Goal: Complete application form: Complete application form

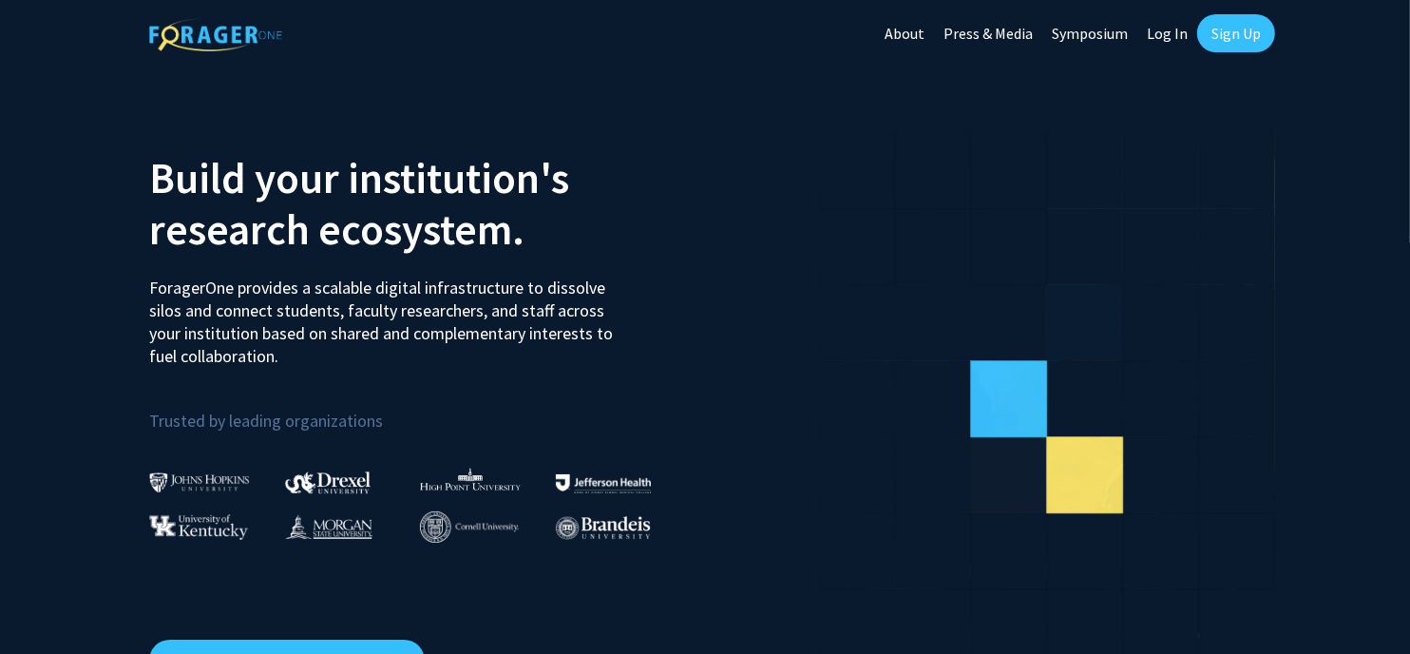
click at [1236, 20] on link "Sign Up" at bounding box center [1236, 33] width 78 height 38
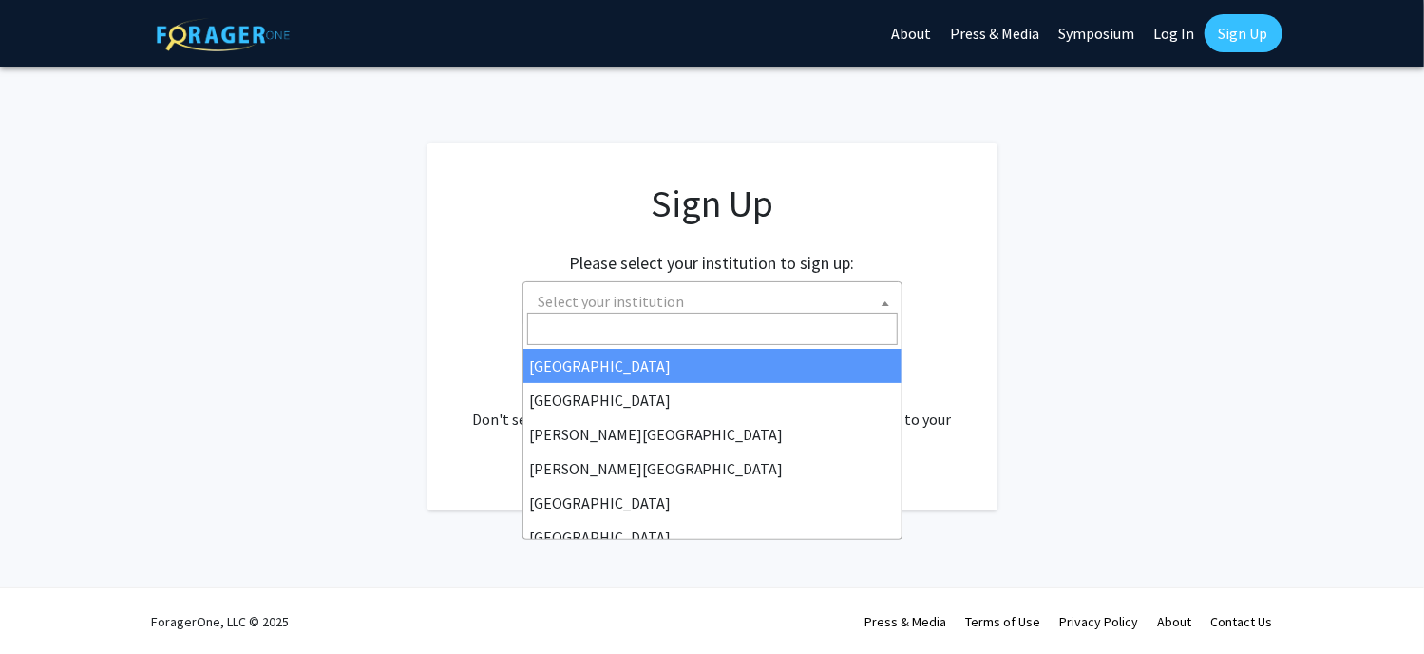
click at [785, 282] on span "Select your institution" at bounding box center [716, 301] width 371 height 39
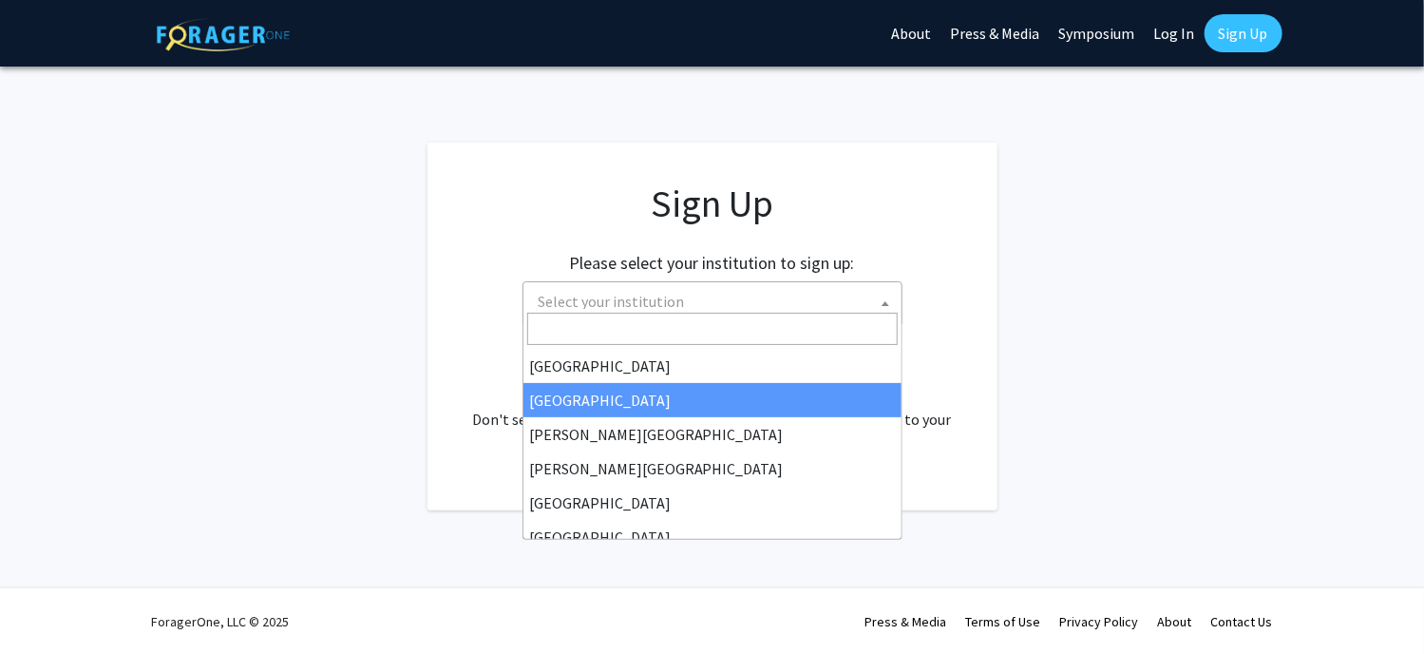
scroll to position [522, 0]
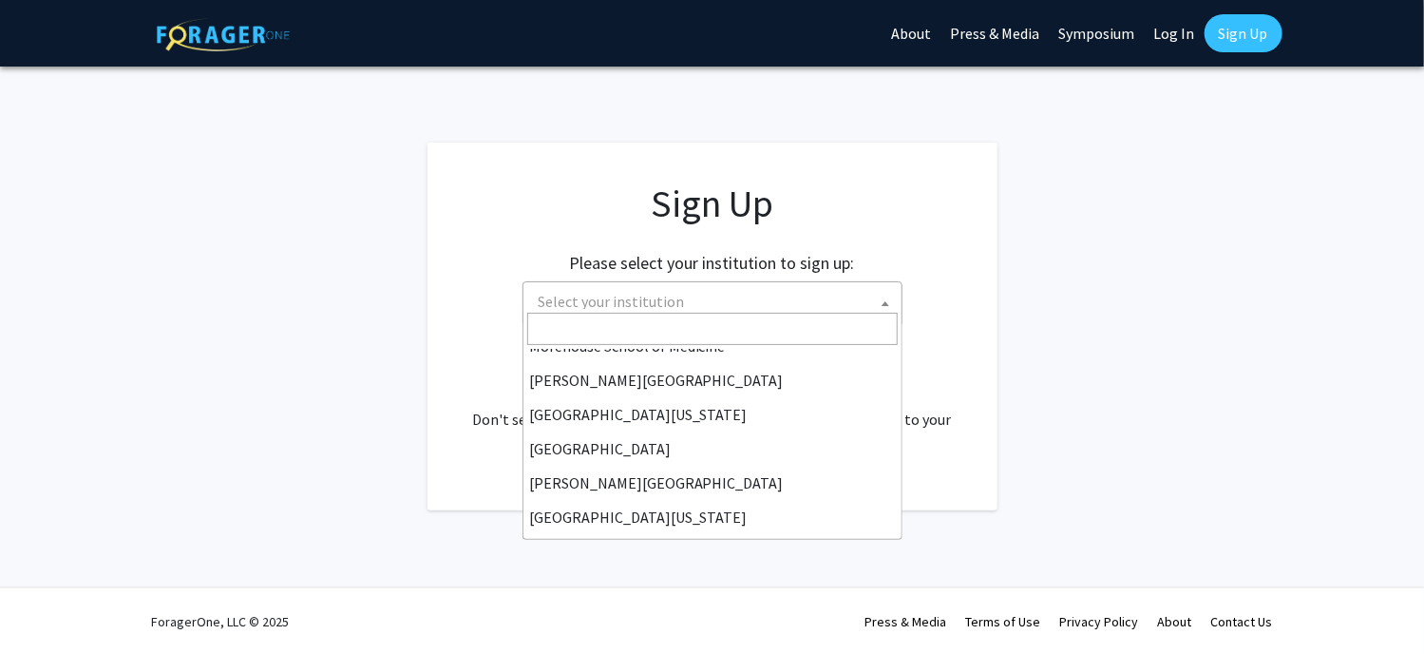
select select "33"
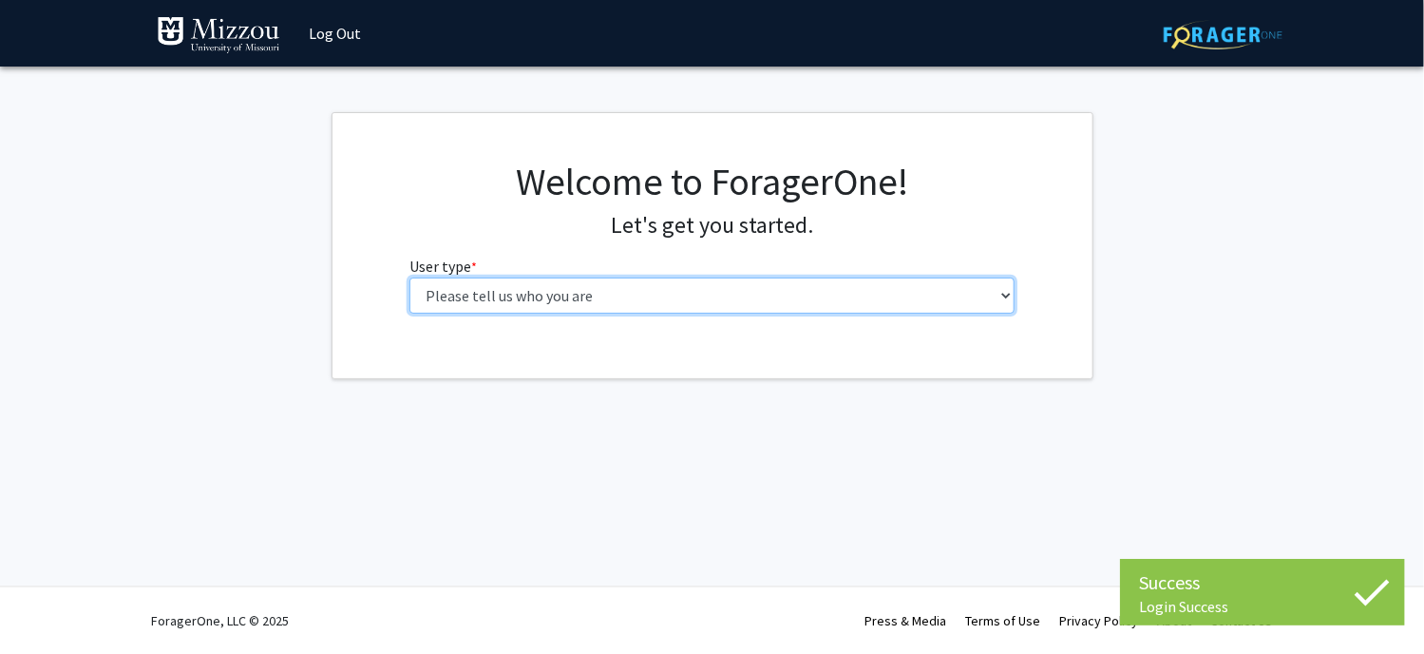
click at [642, 277] on select "Please tell us who you are Undergraduate Student Master's Student Doctoral Cand…" at bounding box center [712, 295] width 605 height 36
select select "6: adminAssistant"
click at [410, 277] on select "Please tell us who you are Undergraduate Student Master's Student Doctoral Cand…" at bounding box center [712, 295] width 605 height 36
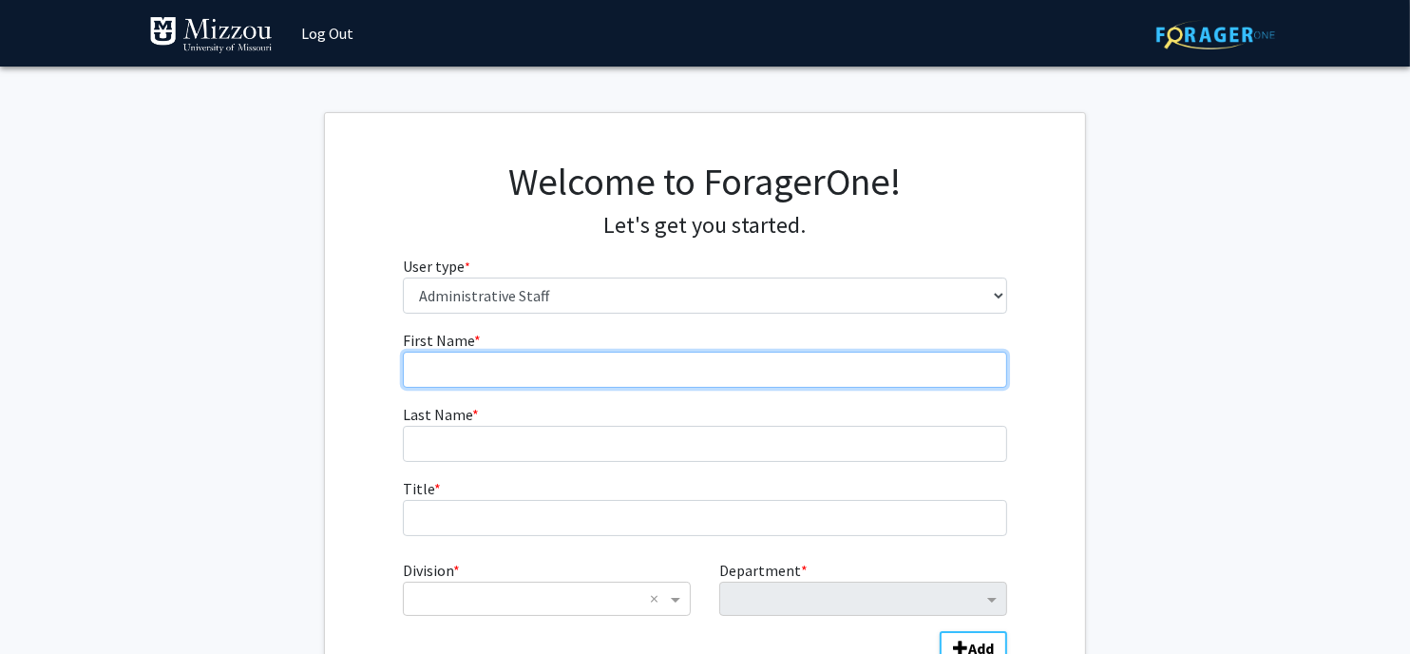
click at [560, 352] on input "First Name * required" at bounding box center [705, 370] width 605 height 36
type input "Betsy"
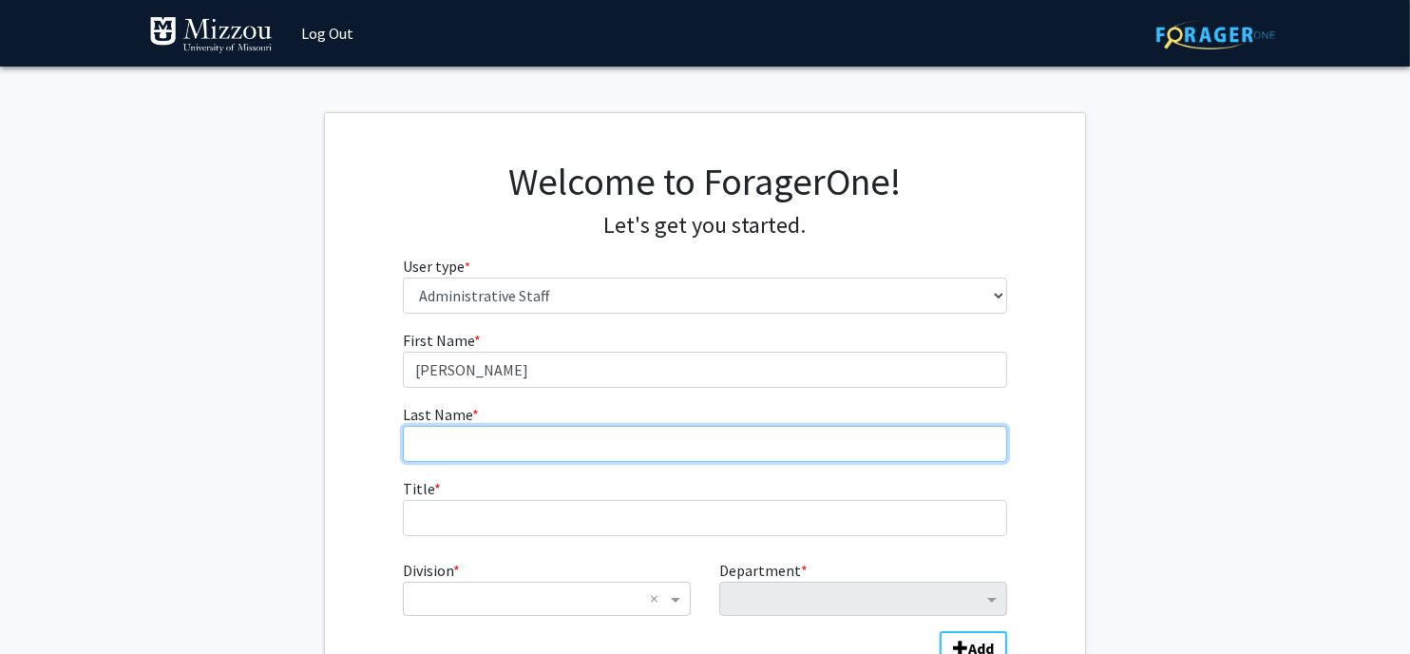
click at [536, 426] on input "Last Name * required" at bounding box center [705, 444] width 605 height 36
type input "Miller"
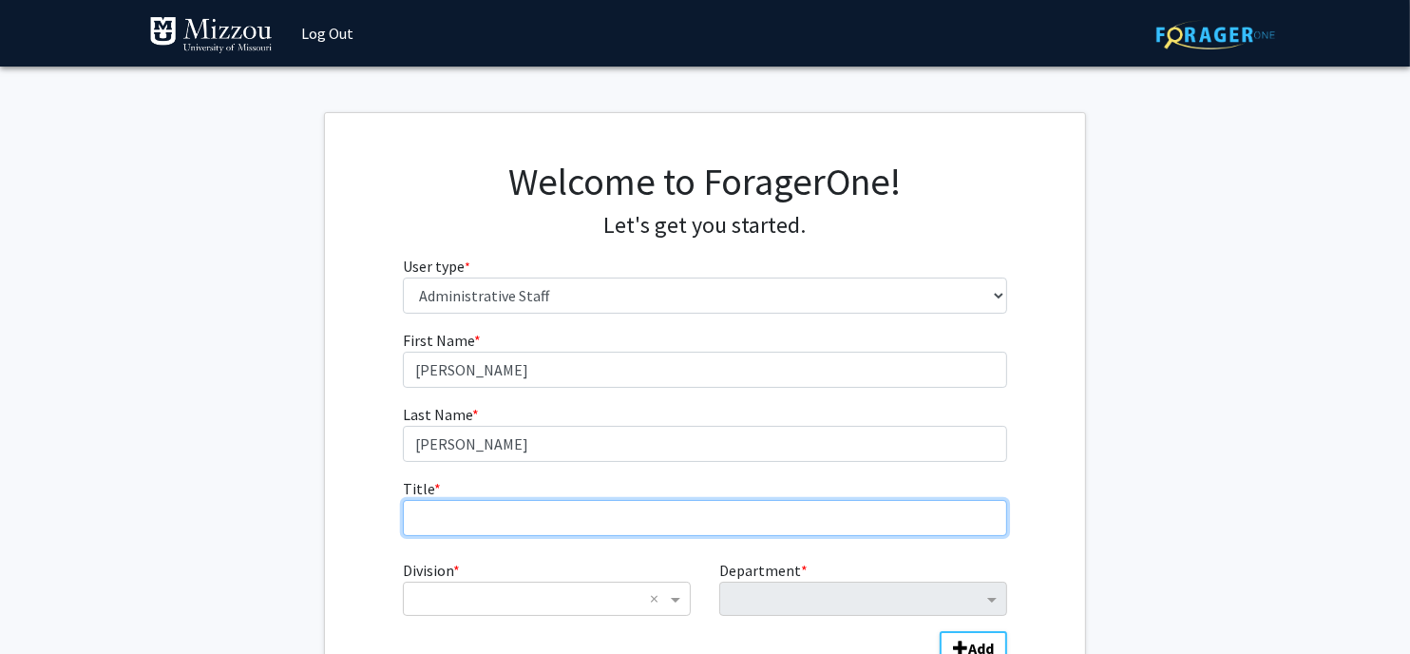
click at [456, 500] on input "Title * required" at bounding box center [705, 518] width 605 height 36
type input "Academic Advisor"
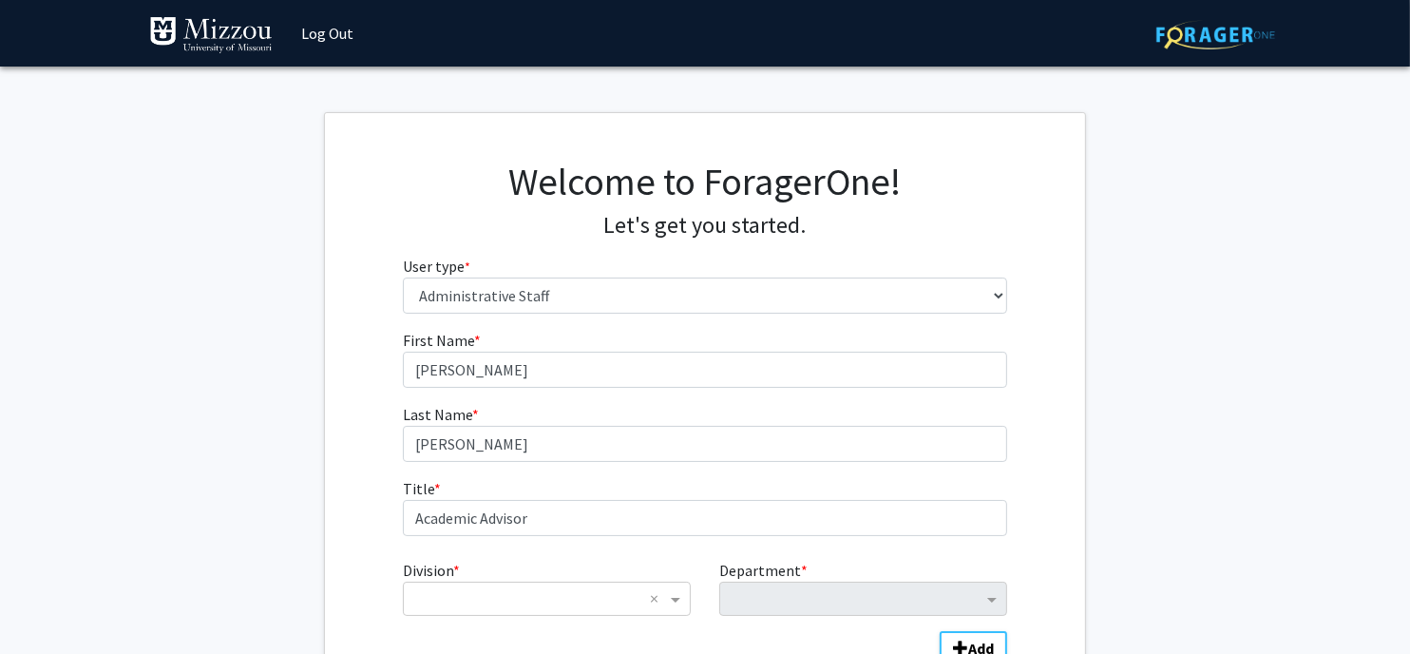
click at [612, 587] on input "Division" at bounding box center [527, 598] width 229 height 23
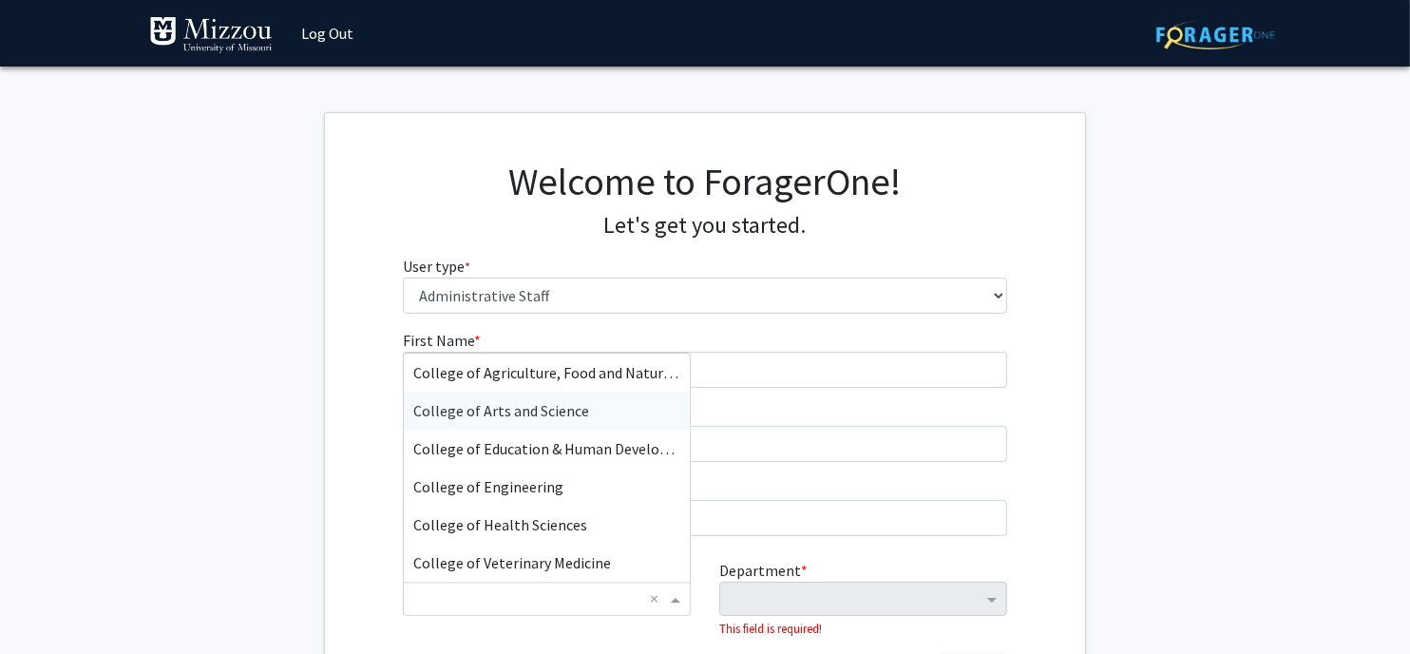
click at [585, 391] on div "College of Arts and Science" at bounding box center [547, 410] width 286 height 38
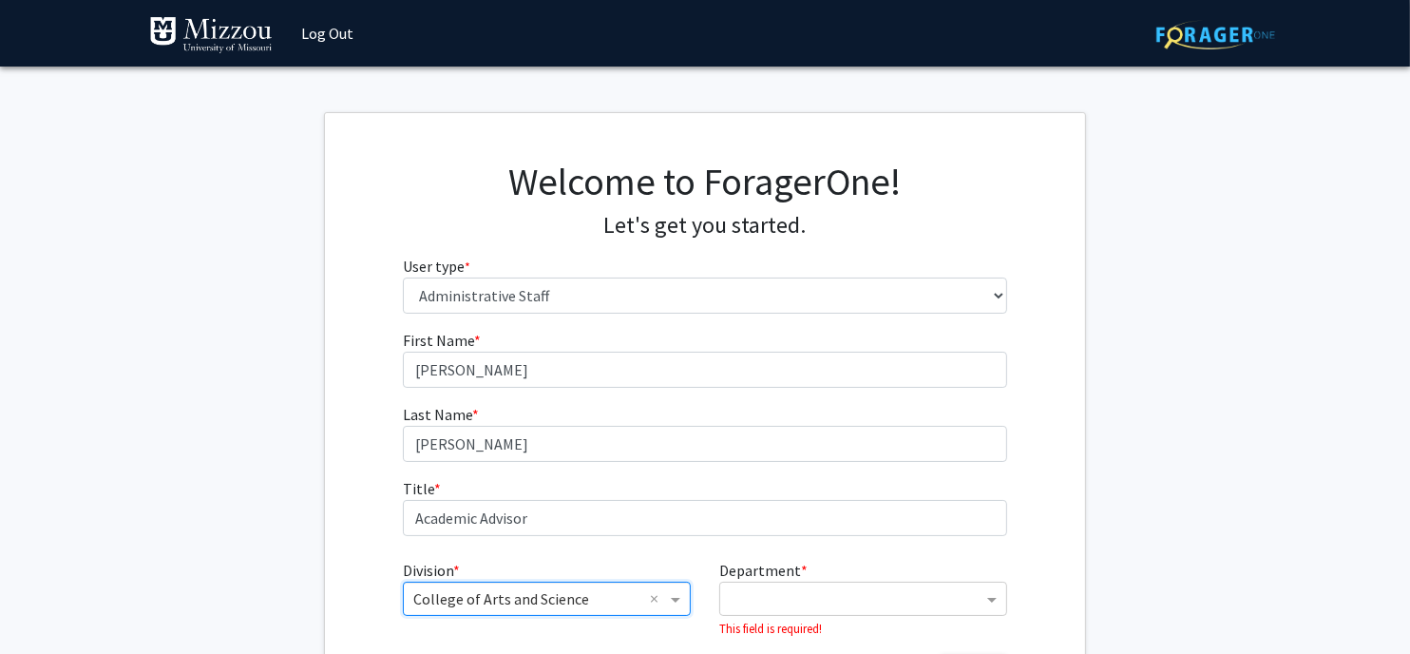
click at [781, 588] on input "Department" at bounding box center [856, 599] width 253 height 23
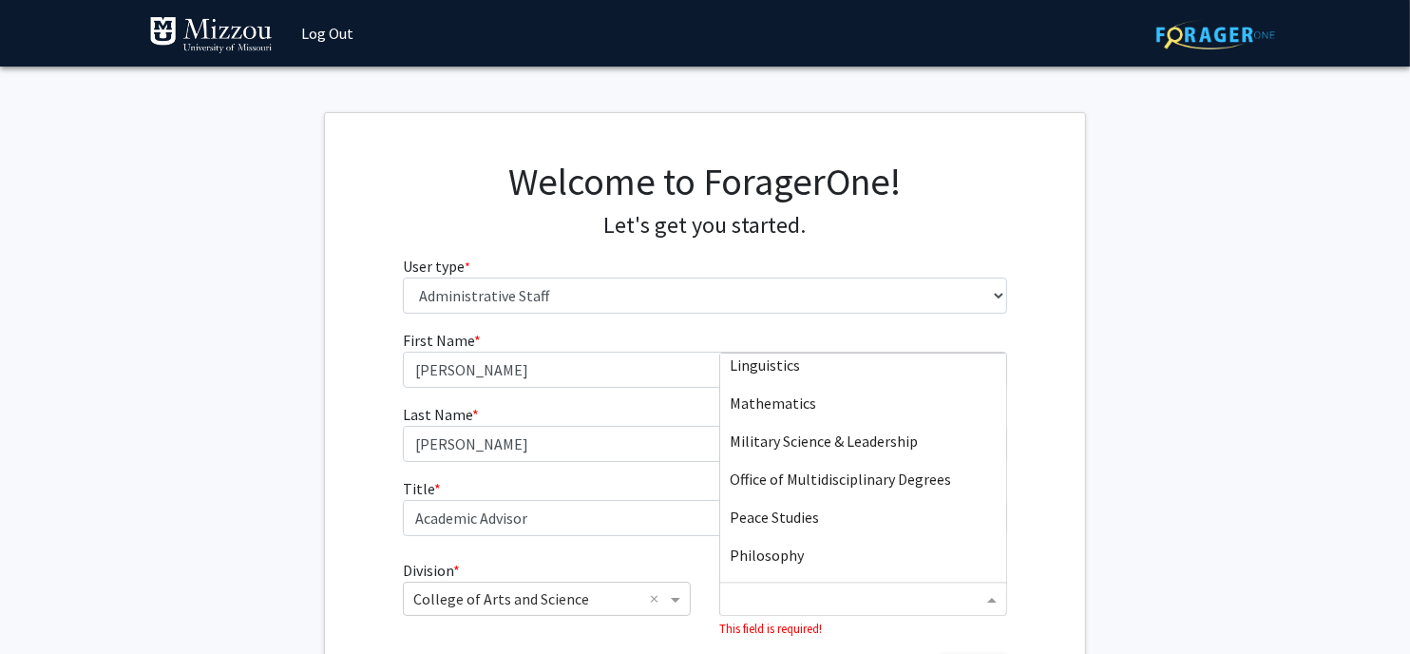
scroll to position [746, 0]
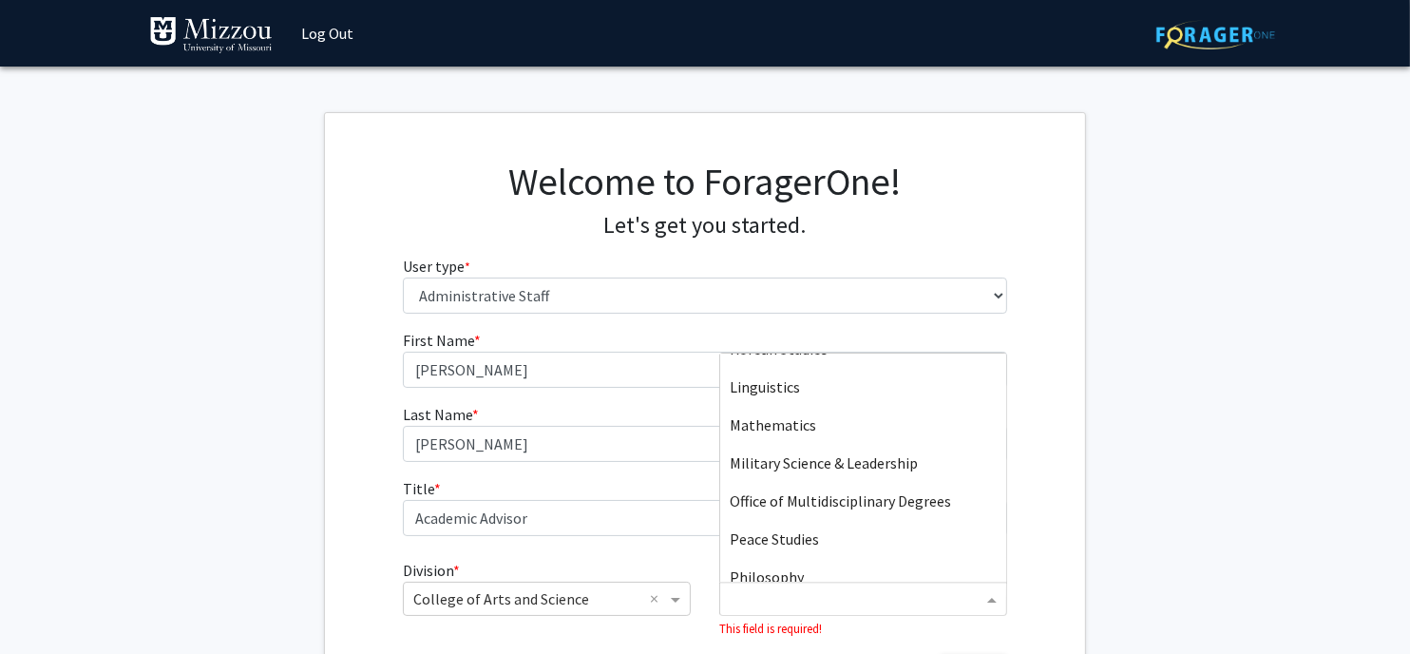
click at [820, 643] on span "Psychological Sciences" at bounding box center [804, 652] width 149 height 19
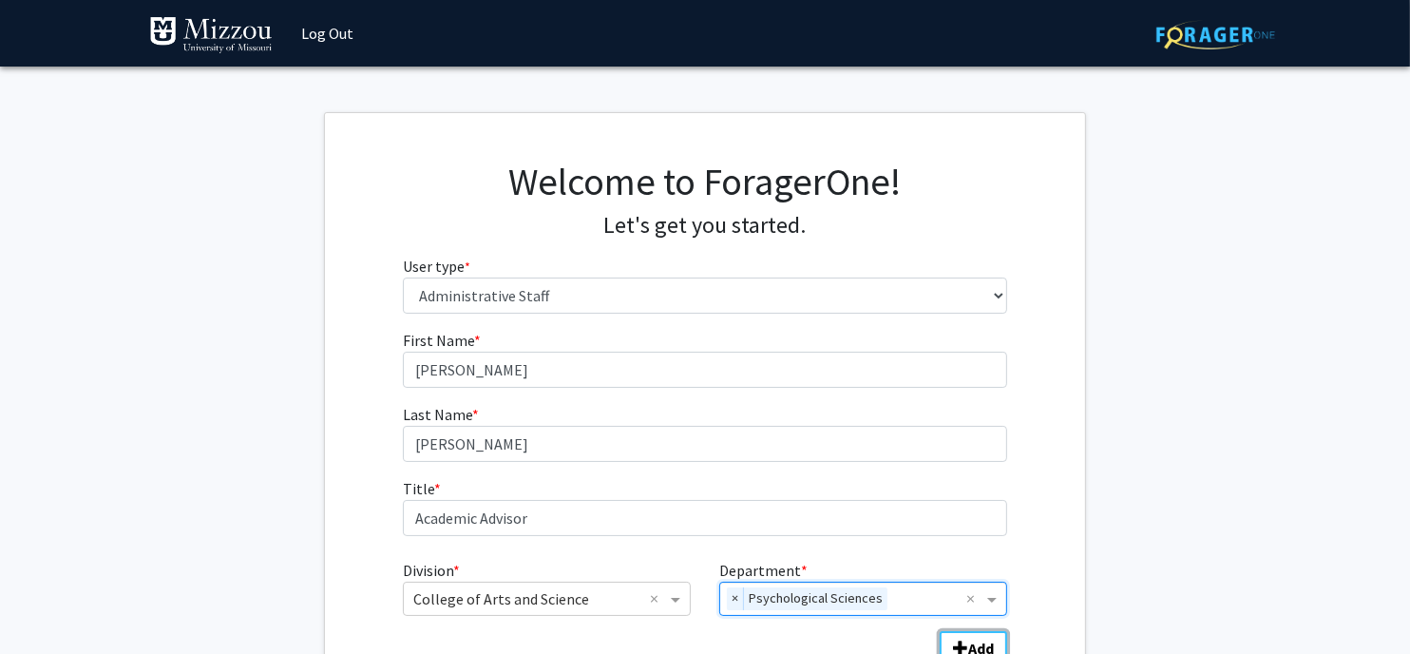
click at [983, 639] on b "Add" at bounding box center [981, 648] width 26 height 19
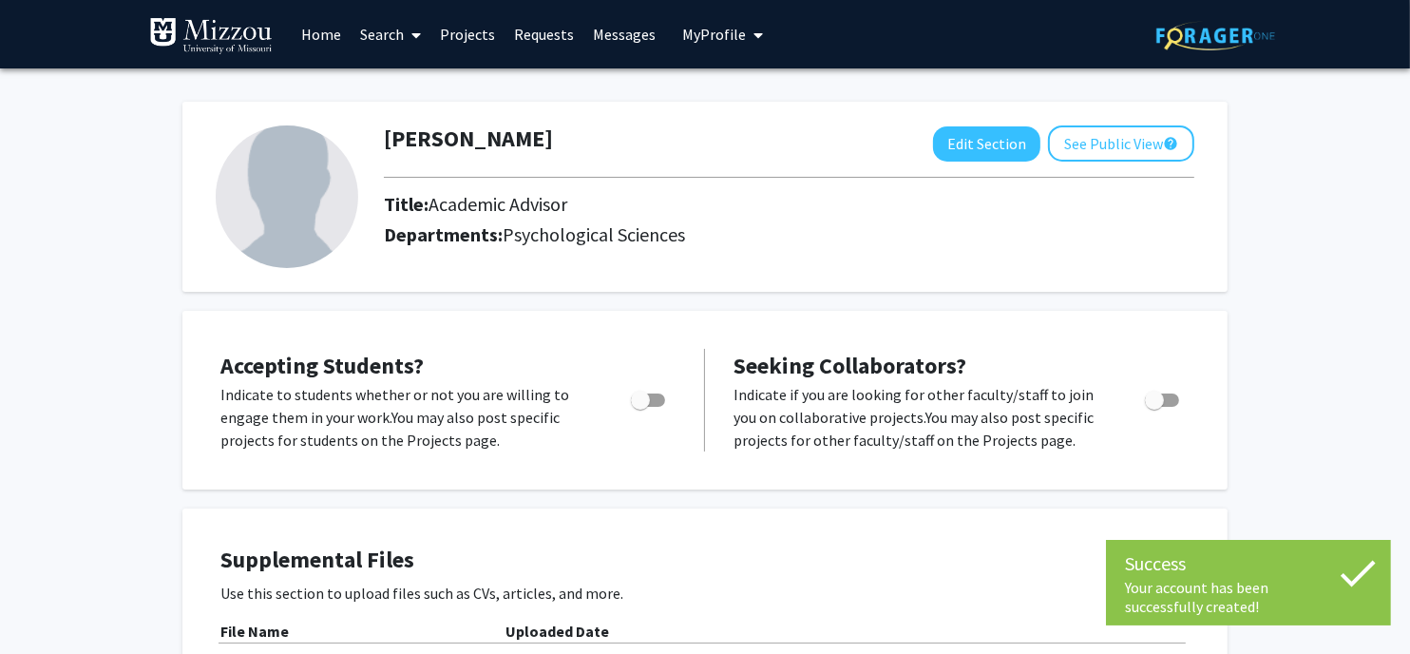
click at [275, 205] on img at bounding box center [287, 196] width 143 height 143
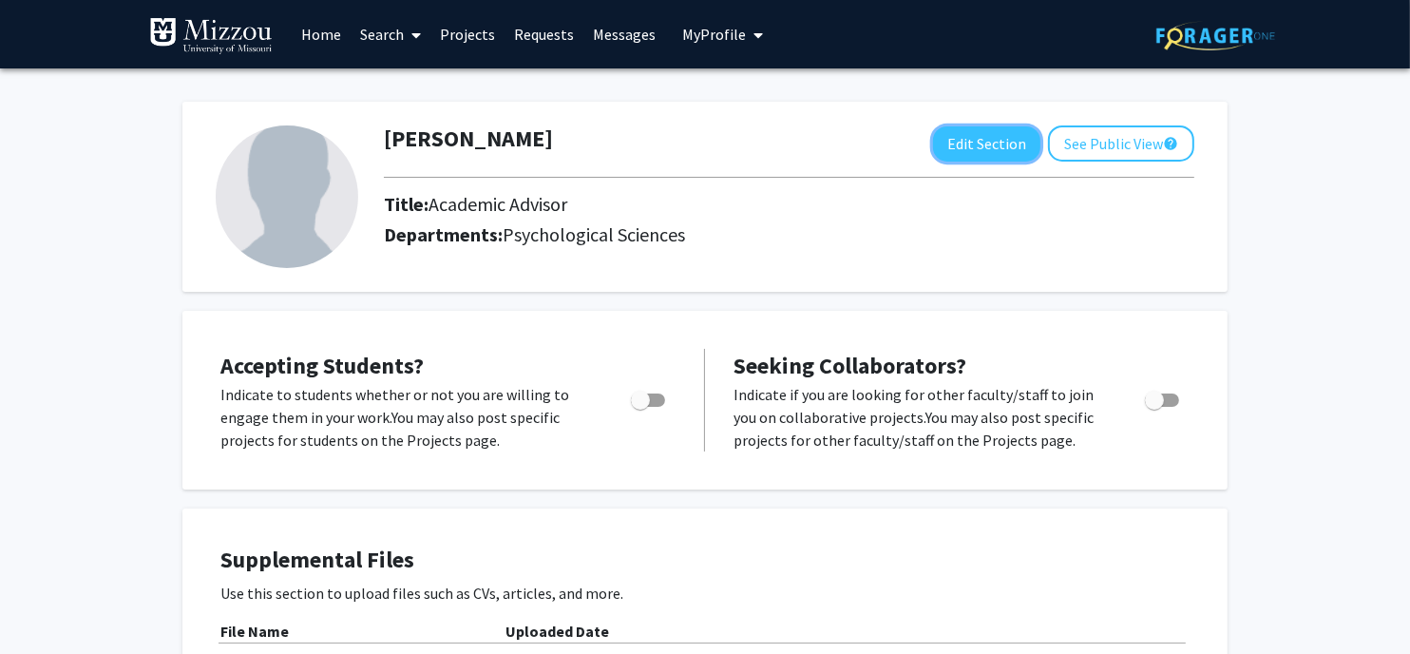
click at [1023, 136] on button "Edit Section" at bounding box center [986, 143] width 107 height 35
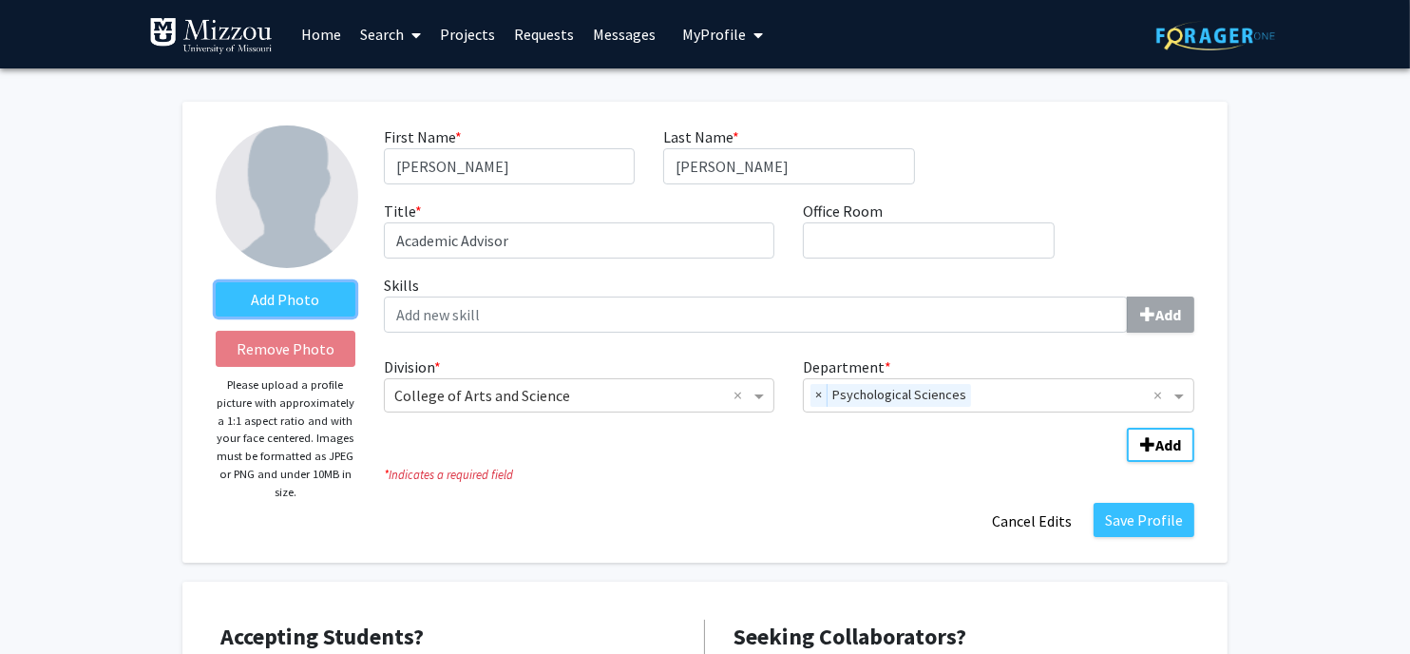
click at [281, 290] on label "Add Photo" at bounding box center [286, 299] width 140 height 34
click at [0, 0] on input "Add Photo" at bounding box center [0, 0] width 0 height 0
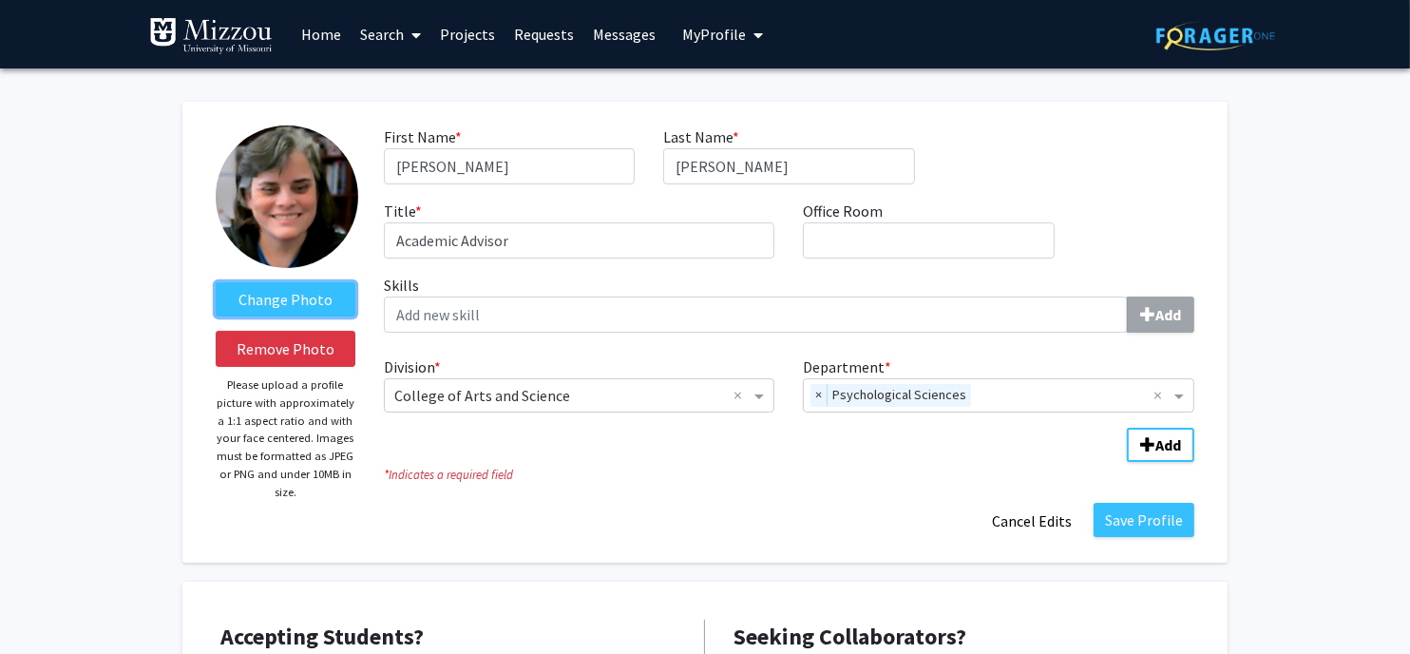
click at [274, 296] on label "Change Photo" at bounding box center [286, 299] width 140 height 34
click at [0, 0] on input "Change Photo" at bounding box center [0, 0] width 0 height 0
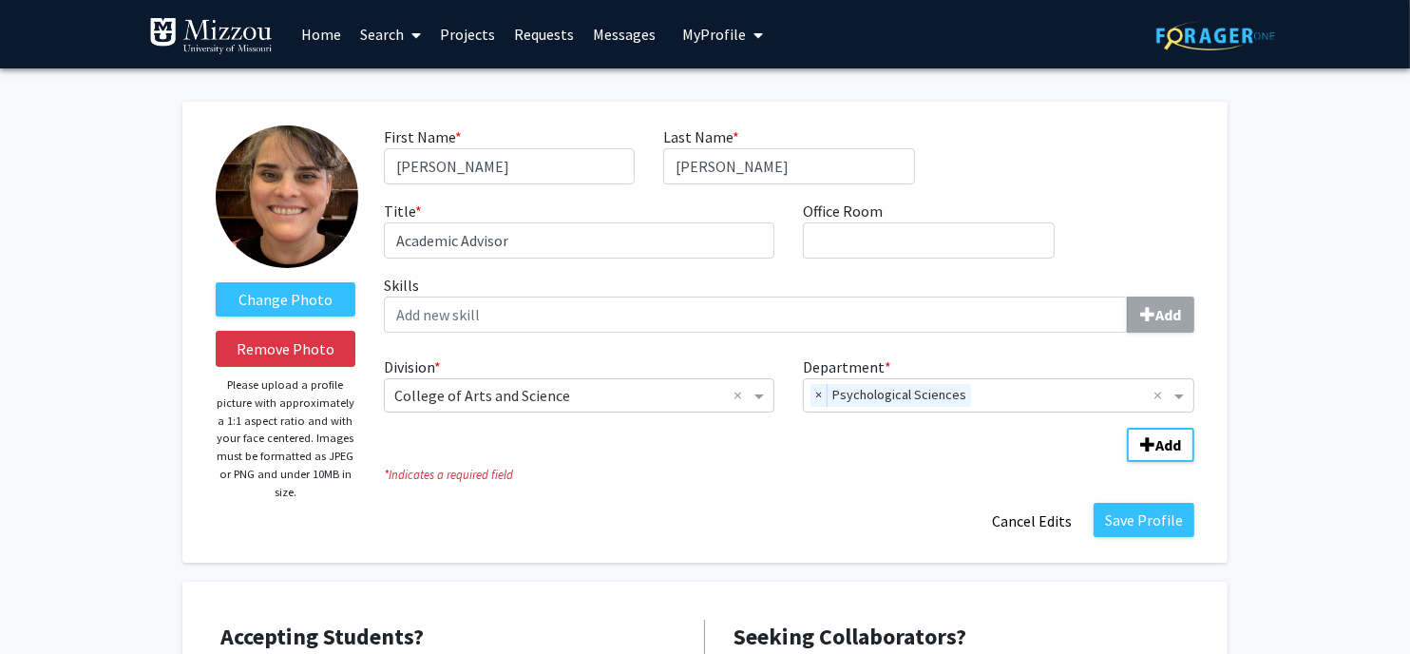
click at [294, 205] on img at bounding box center [287, 196] width 143 height 143
click at [294, 206] on img at bounding box center [287, 196] width 143 height 143
click at [1171, 503] on button "Save Profile" at bounding box center [1144, 520] width 101 height 34
